Goal: Navigation & Orientation: Find specific page/section

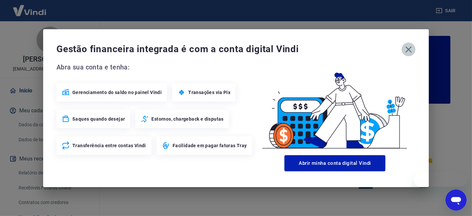
click at [407, 47] on icon "button" at bounding box center [409, 49] width 6 height 6
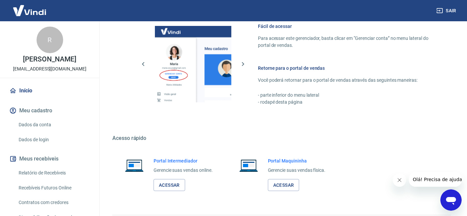
scroll to position [383, 0]
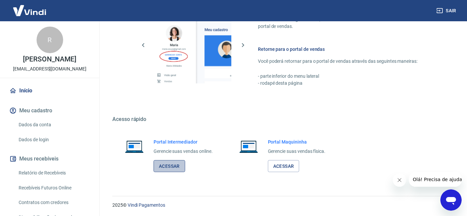
click at [174, 167] on link "Acessar" at bounding box center [169, 166] width 32 height 12
